Goal: Information Seeking & Learning: Stay updated

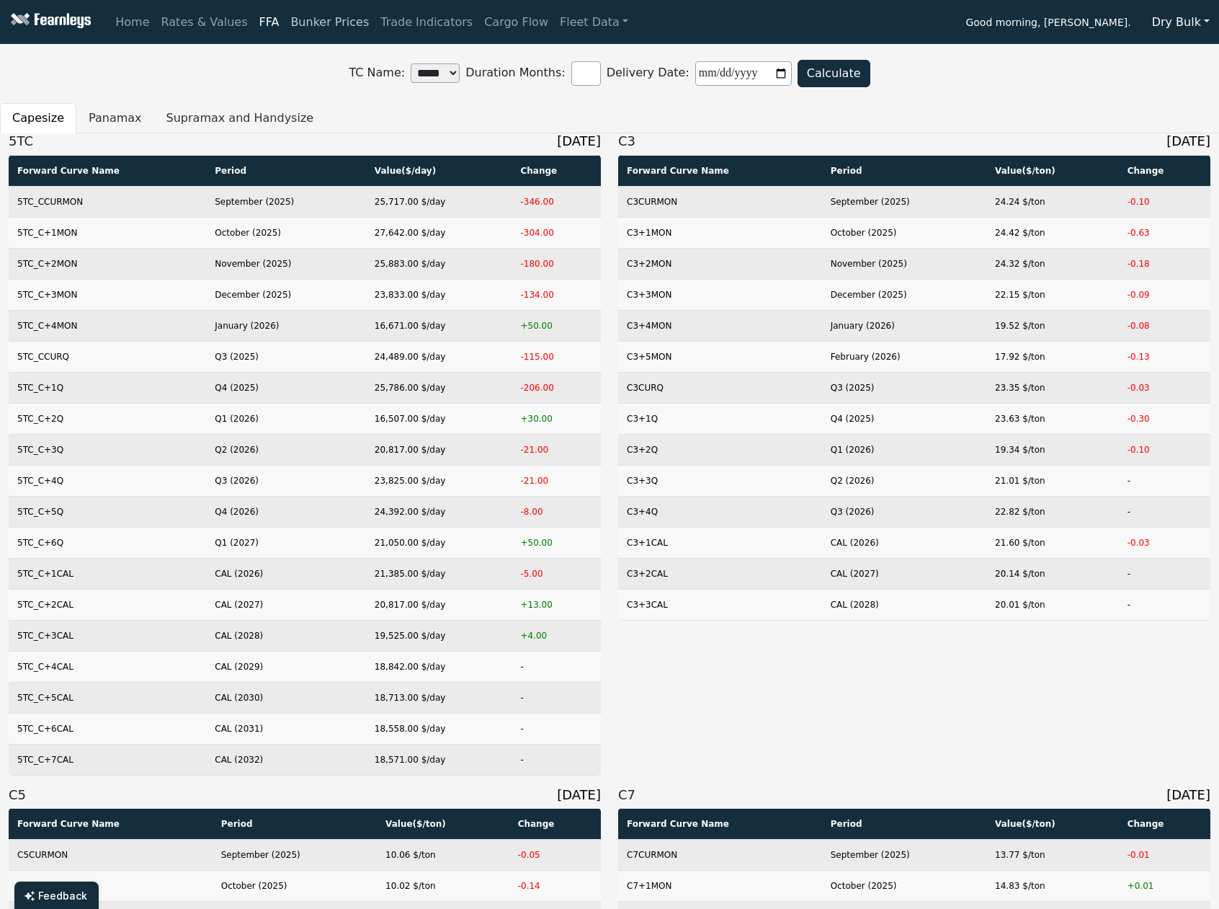
click at [285, 22] on link "Bunker Prices" at bounding box center [330, 22] width 90 height 29
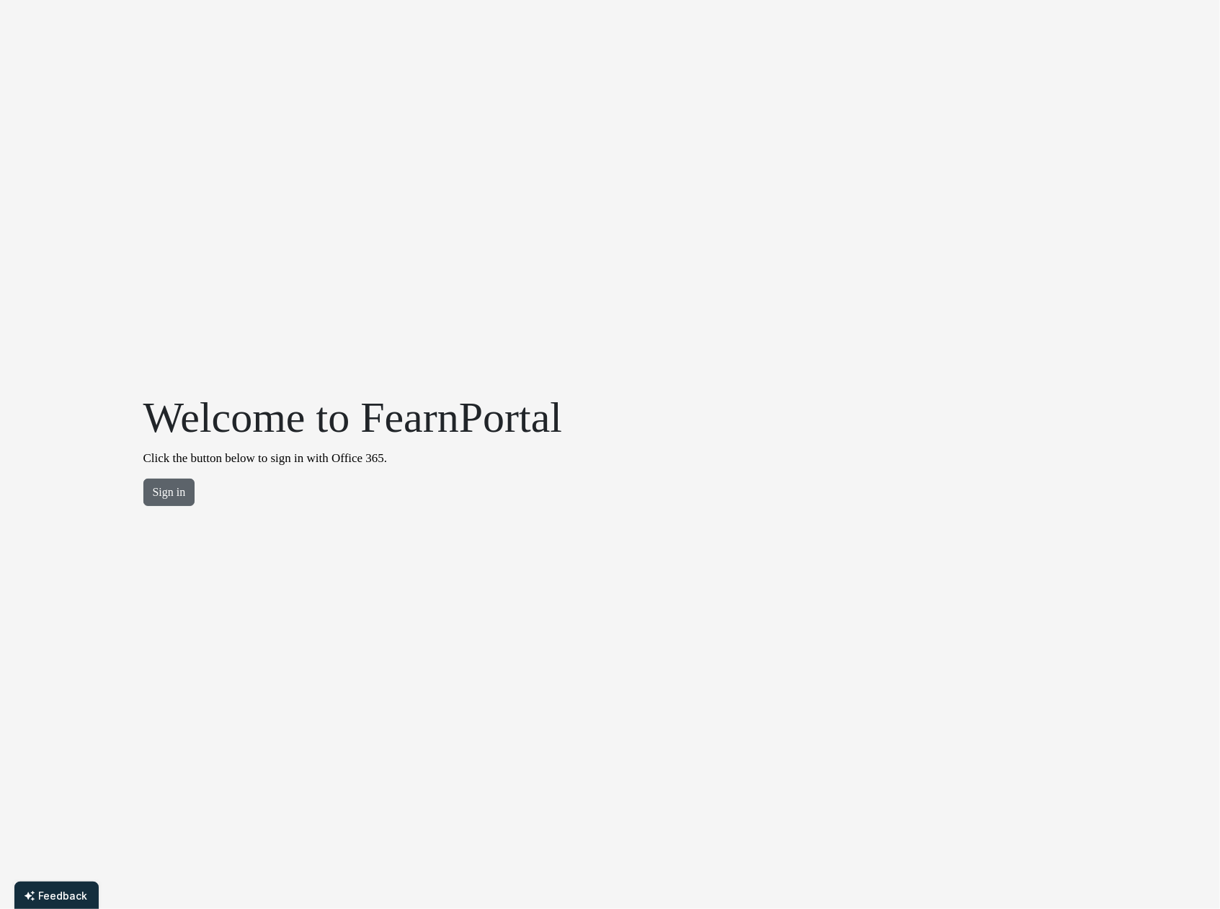
click at [174, 496] on button "Sign in" at bounding box center [169, 491] width 52 height 27
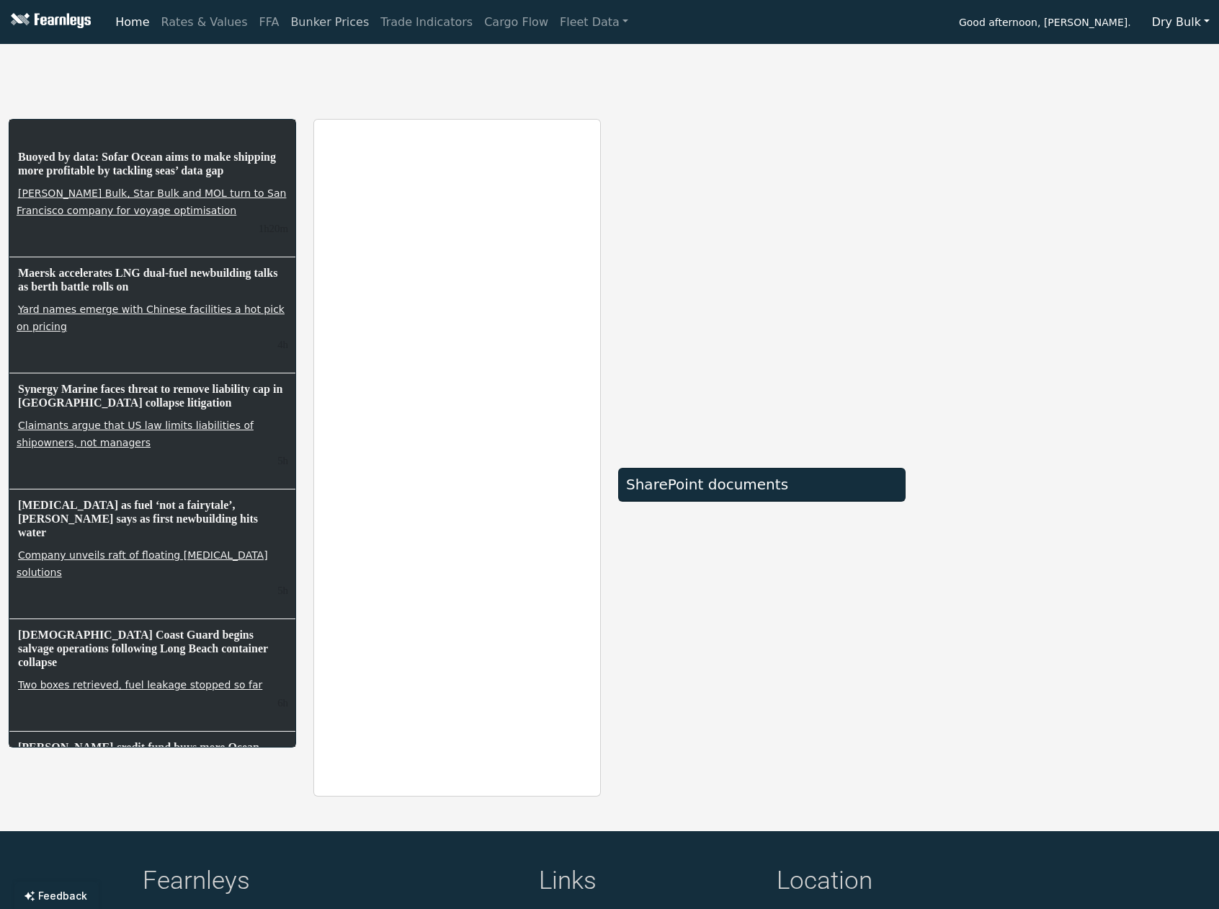
click at [303, 27] on link "Bunker Prices" at bounding box center [330, 22] width 90 height 29
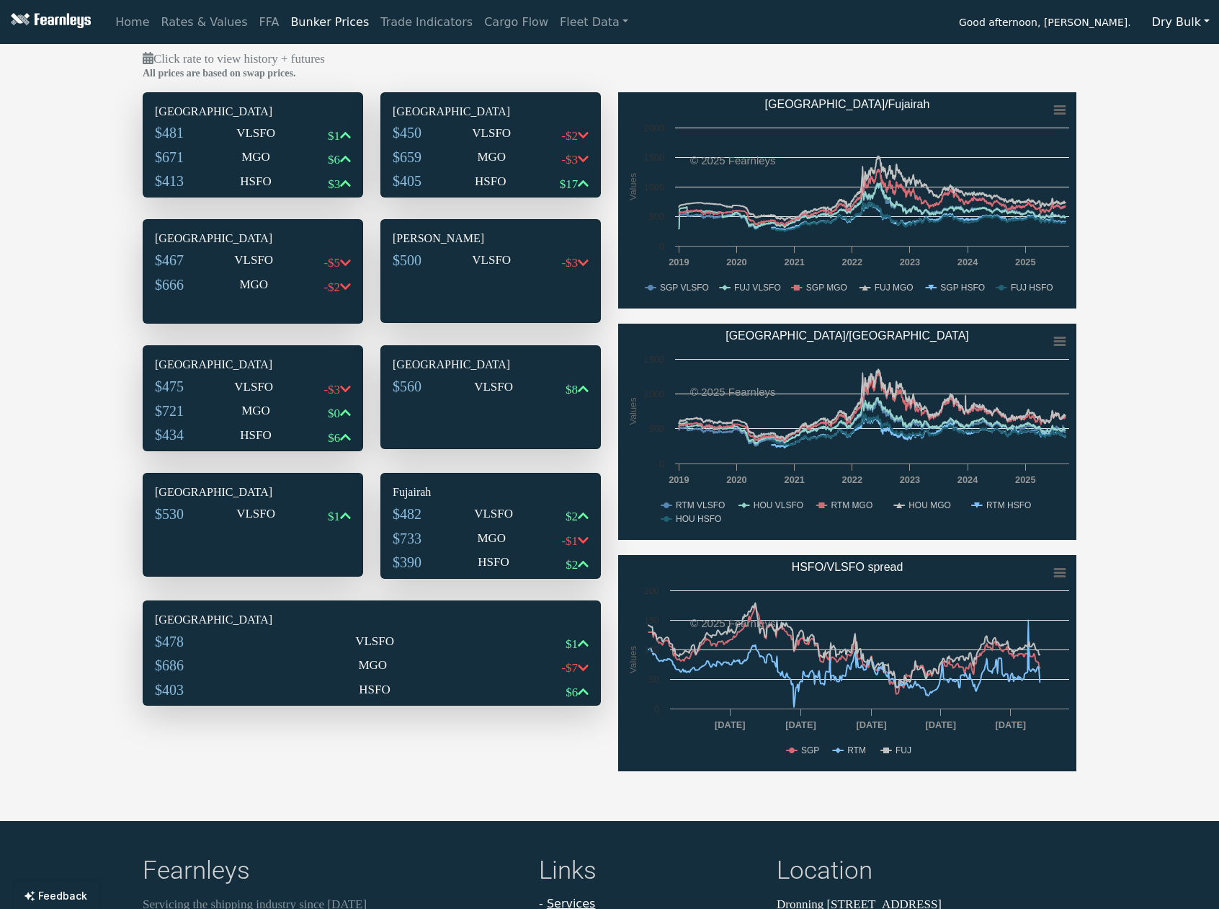
click at [233, 166] on div "$671 MGO $6" at bounding box center [253, 160] width 196 height 24
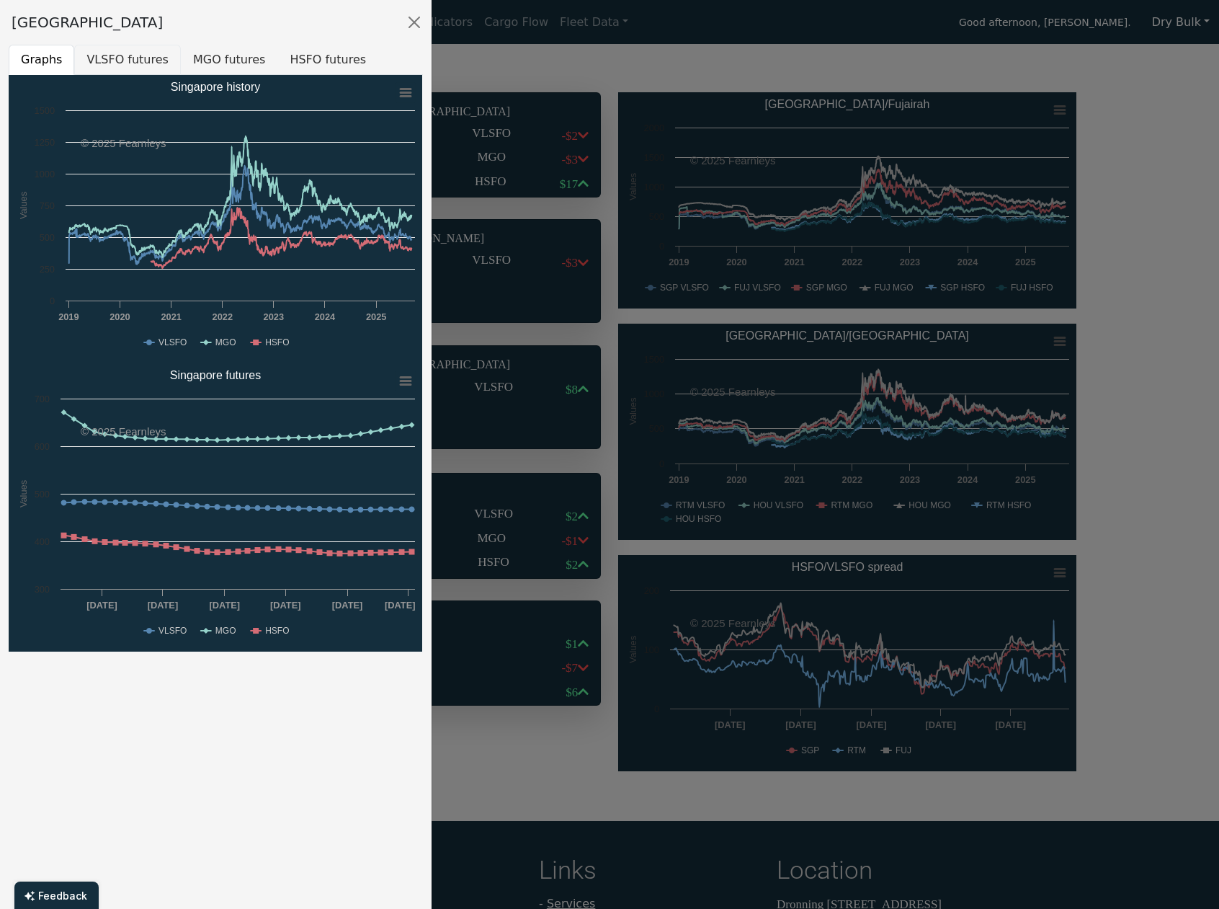
click at [130, 58] on button "VLSFO futures" at bounding box center [127, 60] width 107 height 30
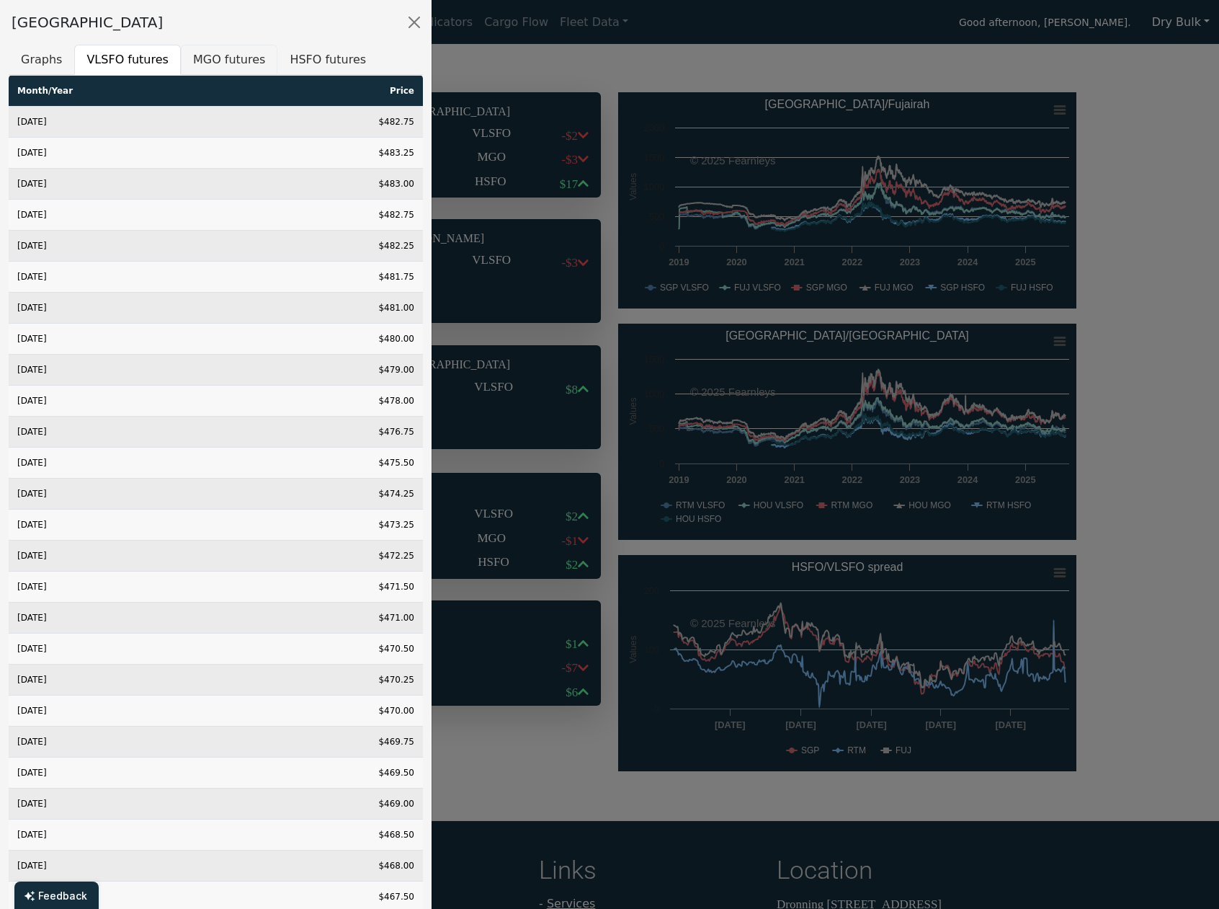
click at [194, 63] on button "MGO futures" at bounding box center [229, 60] width 97 height 30
click at [308, 61] on button "HSFO futures" at bounding box center [327, 60] width 101 height 30
click at [120, 62] on button "VLSFO futures" at bounding box center [127, 60] width 107 height 30
click at [196, 63] on button "MGO futures" at bounding box center [229, 60] width 97 height 30
click at [125, 58] on button "VLSFO futures" at bounding box center [127, 60] width 107 height 30
